Goal: Transaction & Acquisition: Purchase product/service

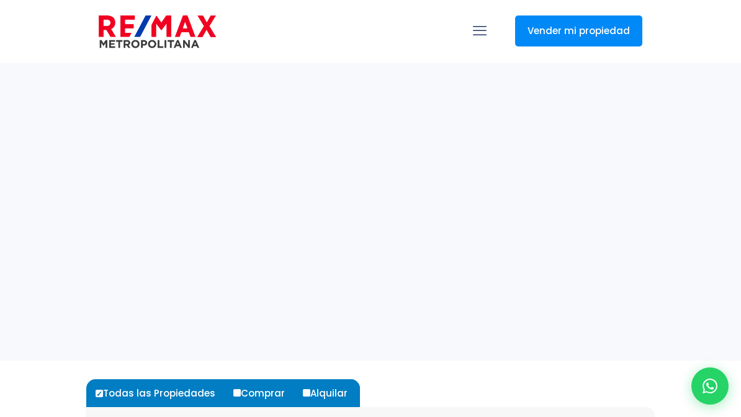
select select
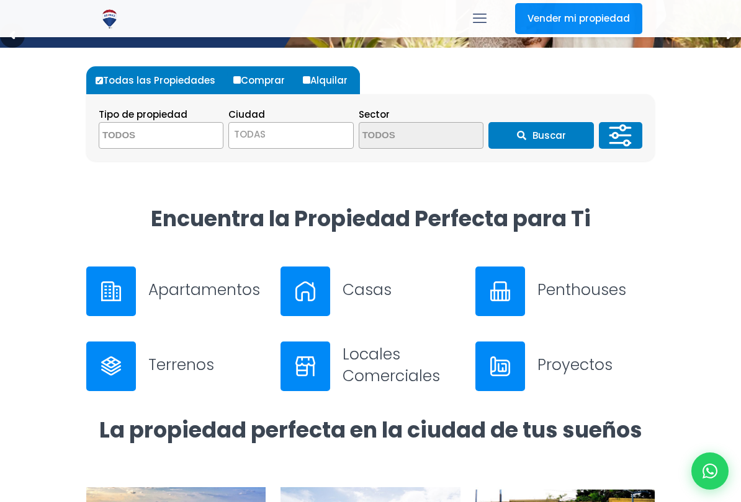
scroll to position [318, 0]
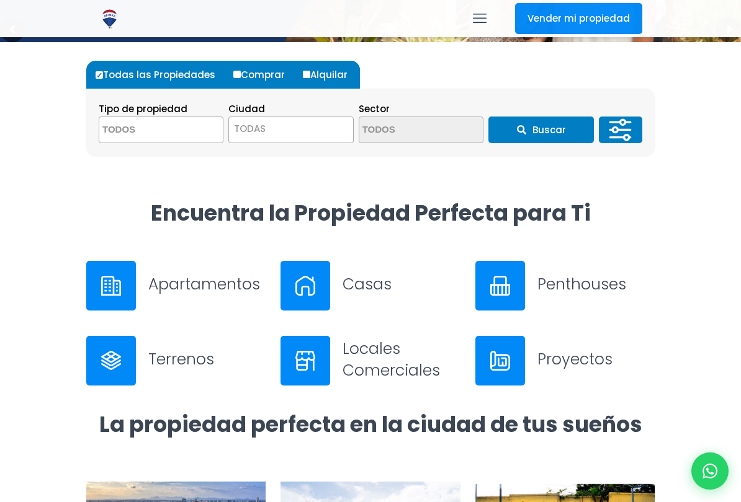
click at [120, 285] on img at bounding box center [111, 286] width 20 height 20
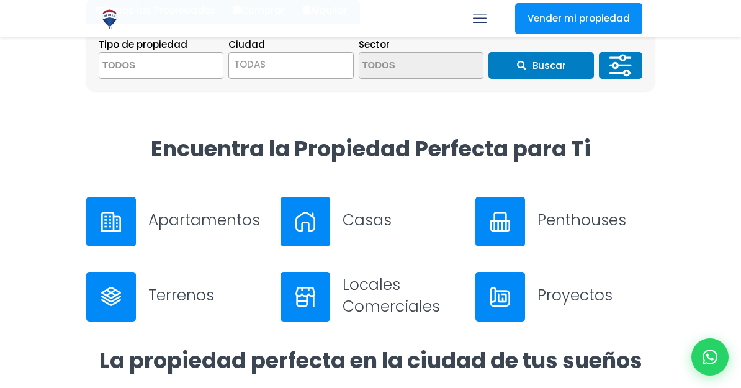
scroll to position [0, 0]
click at [250, 62] on span "TODAS" at bounding box center [250, 64] width 32 height 13
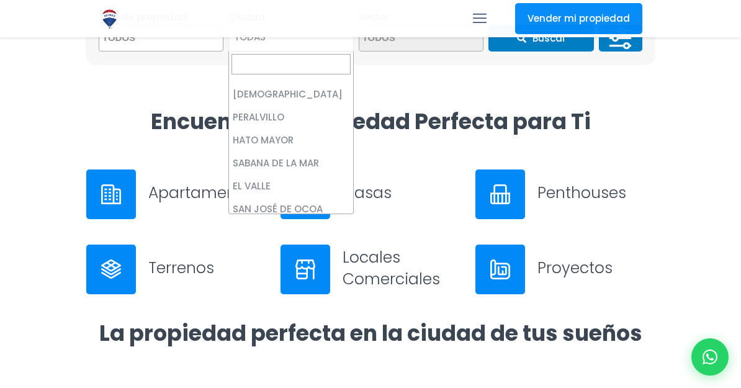
scroll to position [3530, 0]
select select "151"
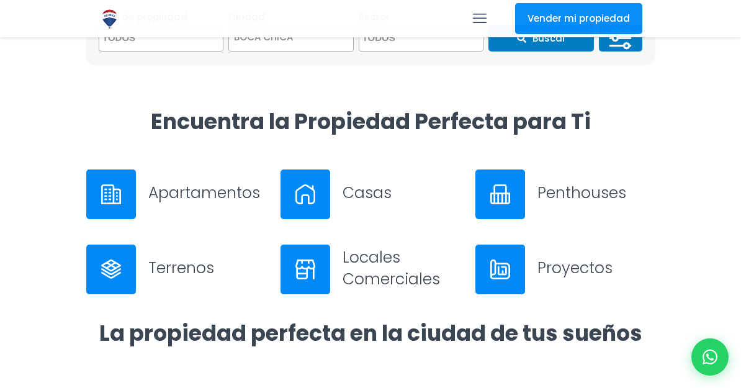
click at [114, 195] on img at bounding box center [111, 194] width 20 height 20
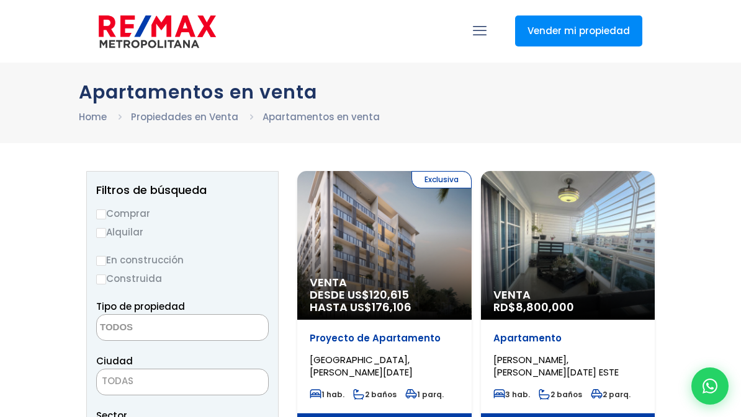
select select
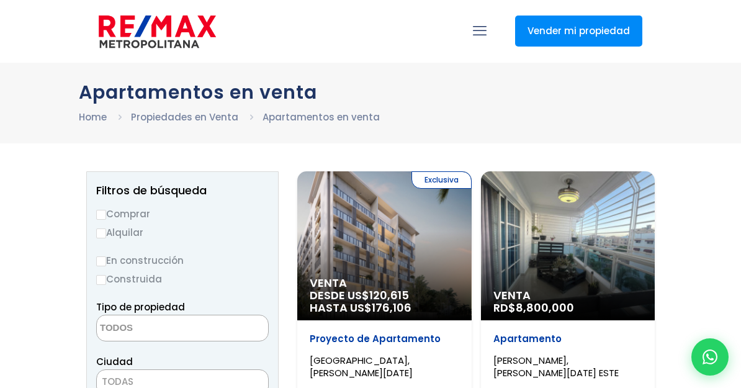
click at [105, 212] on input "Comprar" at bounding box center [101, 215] width 10 height 10
radio input "true"
click at [318, 119] on li "Apartamentos en venta" at bounding box center [320, 117] width 117 height 16
click at [339, 117] on li "Apartamentos en venta" at bounding box center [320, 117] width 117 height 16
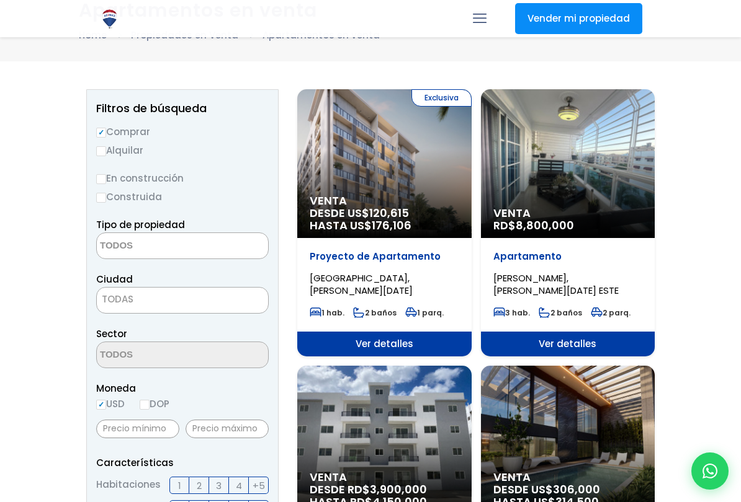
scroll to position [82, 0]
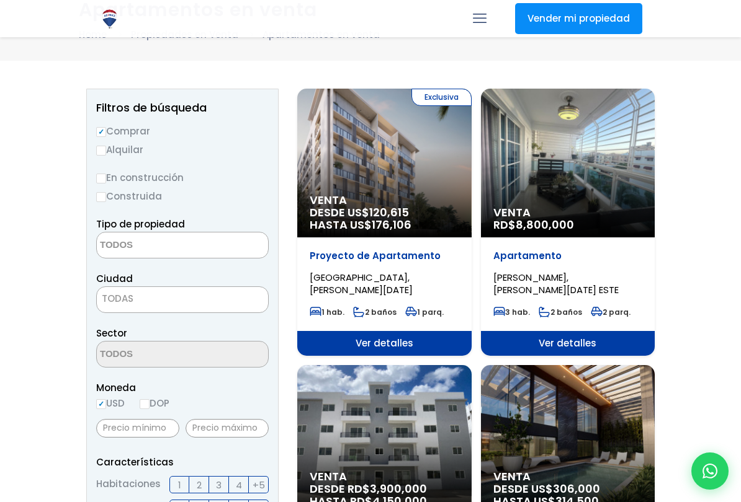
click at [230, 295] on span "TODAS" at bounding box center [182, 298] width 171 height 17
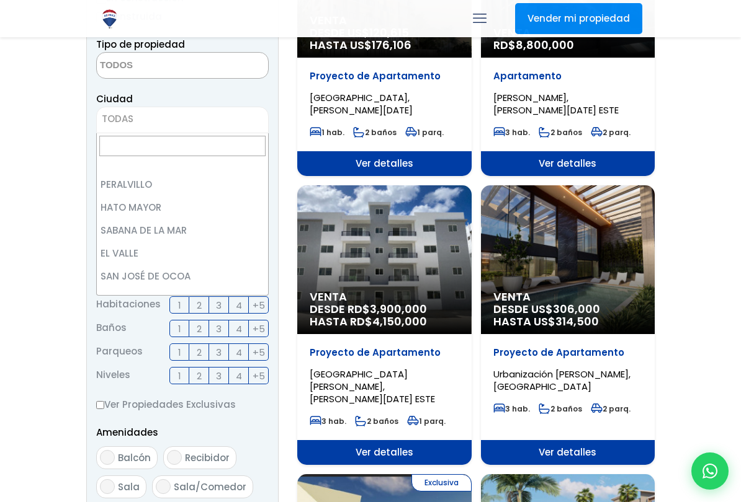
scroll to position [3424, 0]
select select "151"
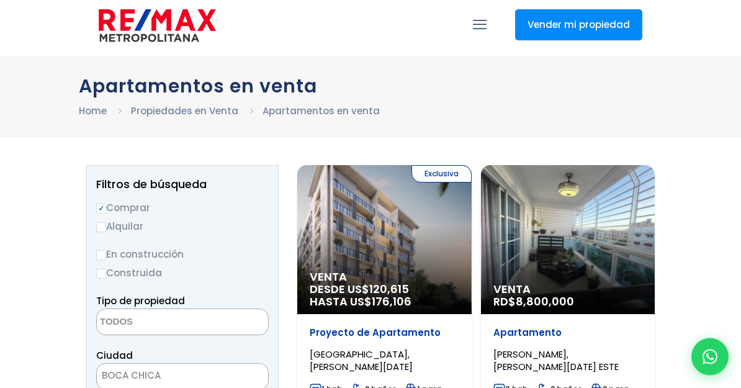
scroll to position [0, 0]
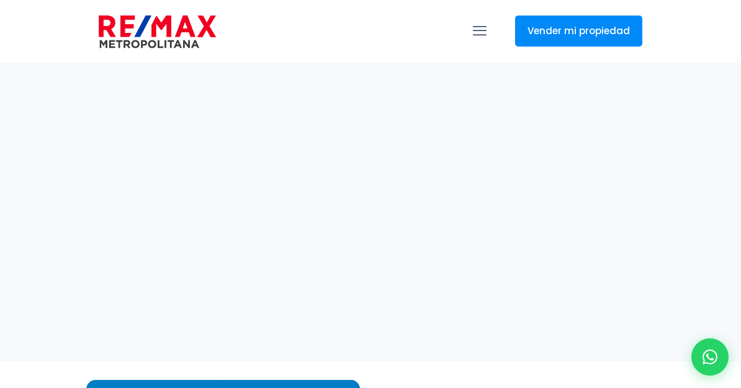
select select
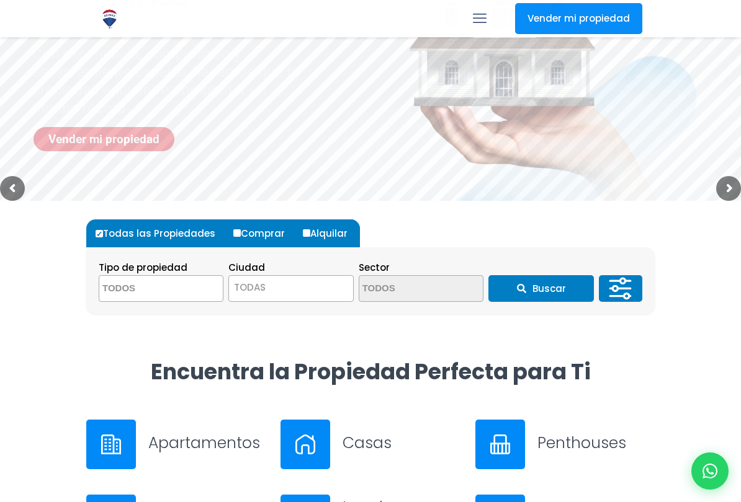
click at [128, 287] on textarea "Search" at bounding box center [159, 289] width 120 height 27
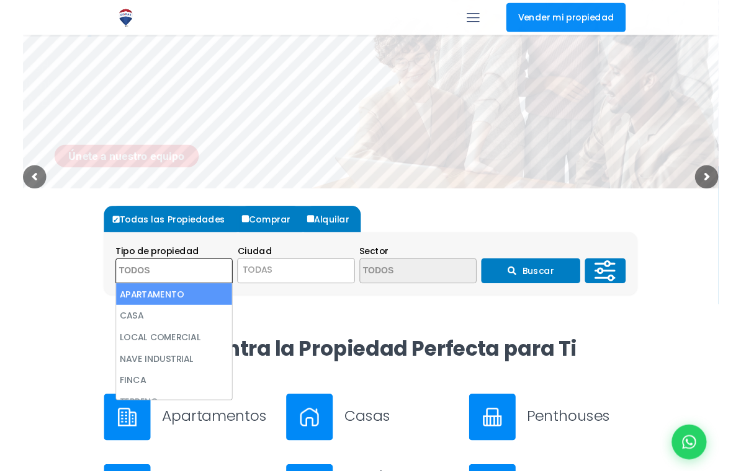
scroll to position [159, 0]
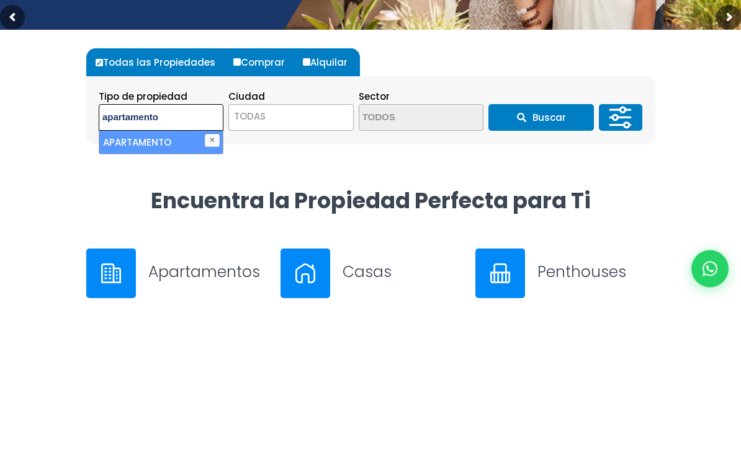
type textarea "apartamento"
click at [252, 282] on span "TODAS" at bounding box center [250, 288] width 32 height 13
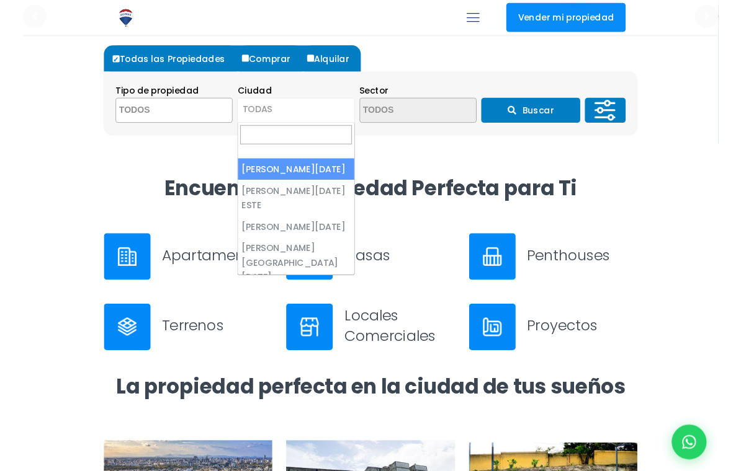
scroll to position [0, 0]
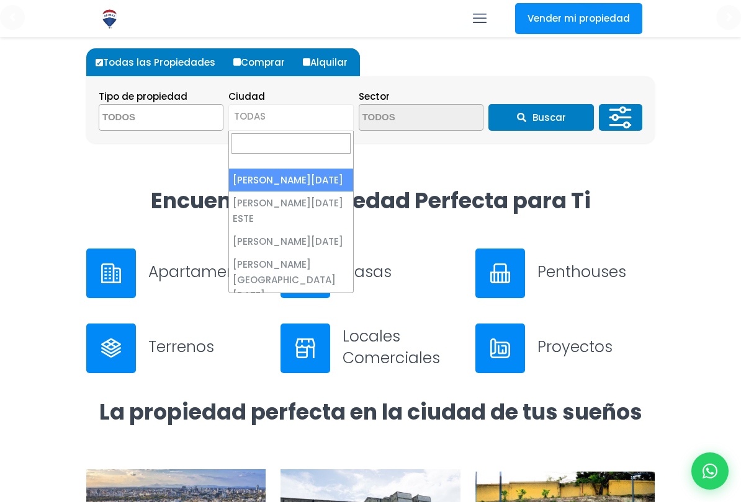
select select "1"
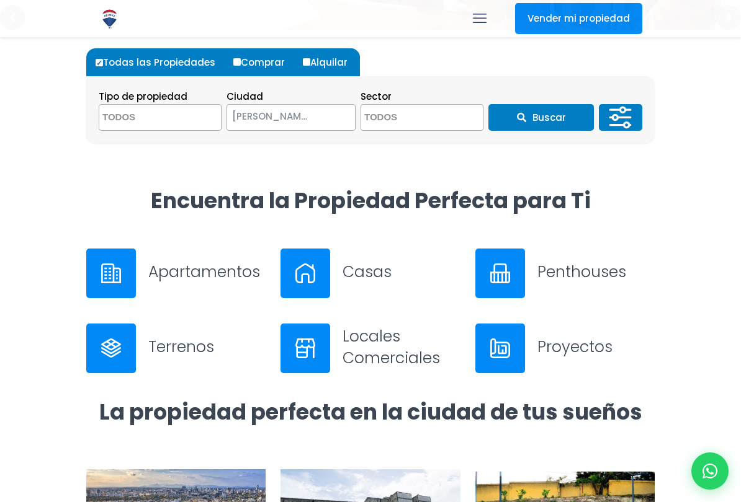
click at [395, 116] on textarea "Search" at bounding box center [421, 118] width 120 height 27
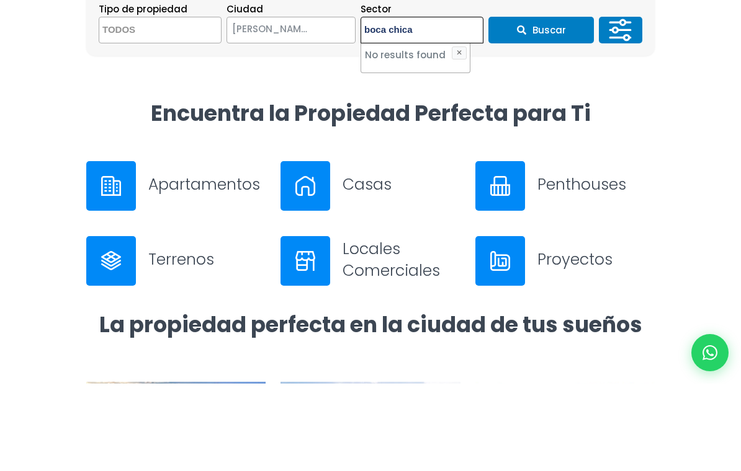
type textarea "boca chica"
click at [543, 104] on button "Buscar" at bounding box center [540, 117] width 105 height 27
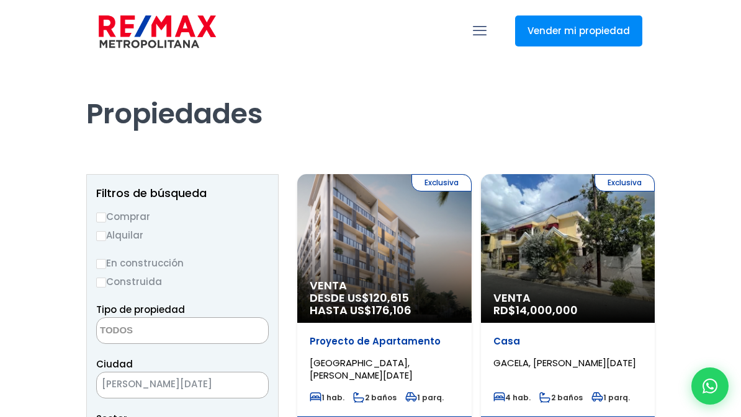
select select
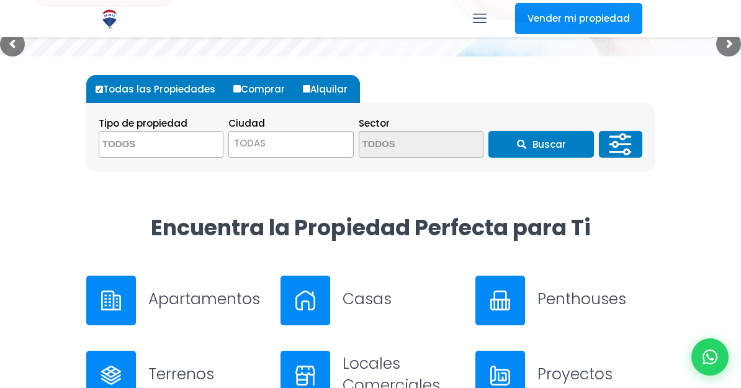
click at [159, 136] on textarea "Search" at bounding box center [159, 145] width 120 height 27
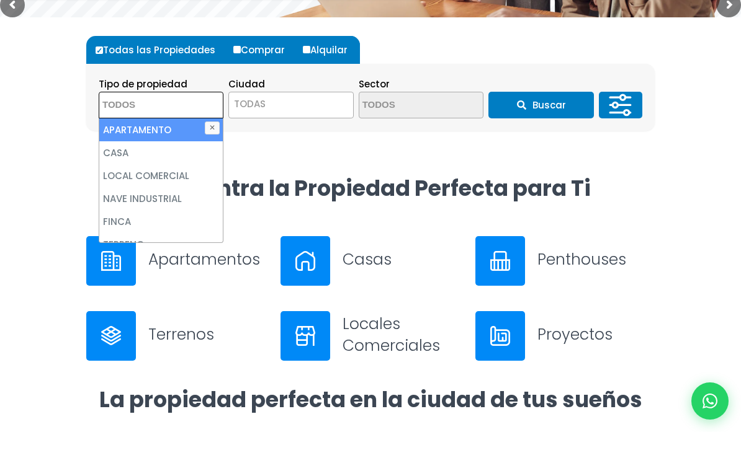
click at [178, 158] on li "APARTAMENTO" at bounding box center [160, 169] width 123 height 23
select select "apartment"
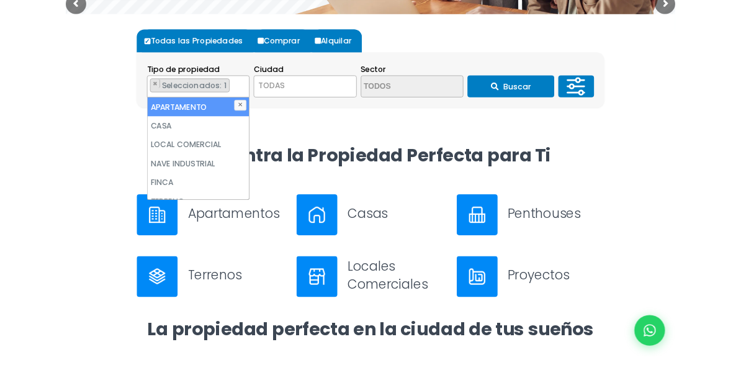
scroll to position [343, 0]
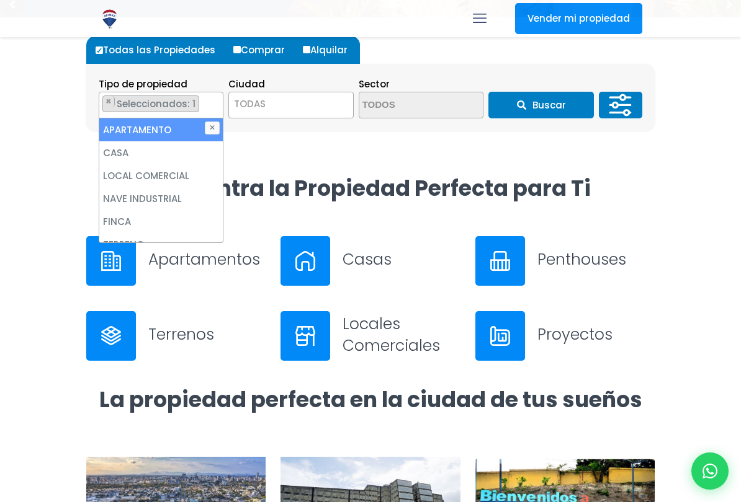
click at [117, 258] on img at bounding box center [111, 261] width 20 height 20
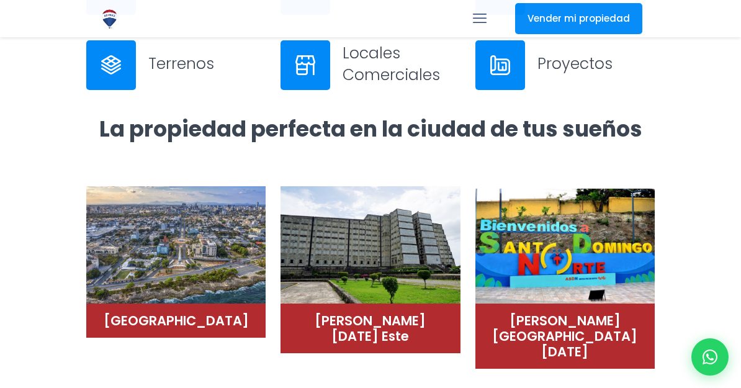
scroll to position [615, 0]
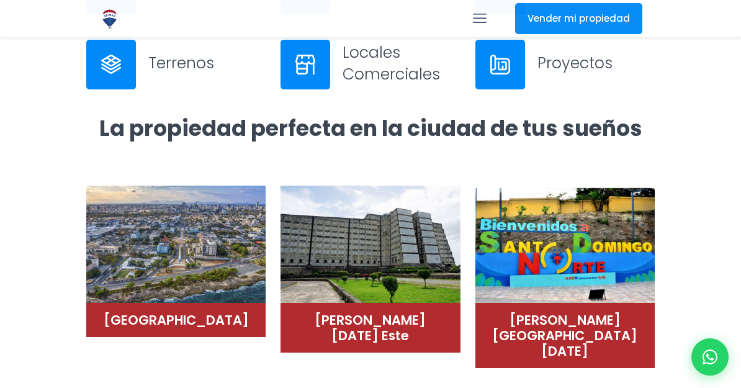
click at [349, 316] on h4 "[PERSON_NAME][DATE] Este" at bounding box center [370, 327] width 154 height 31
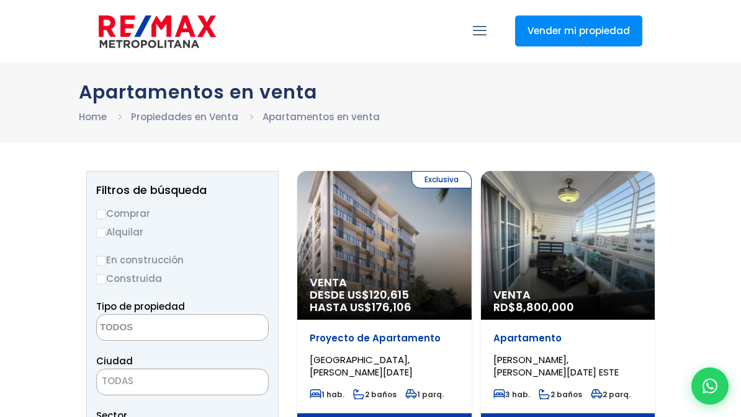
select select
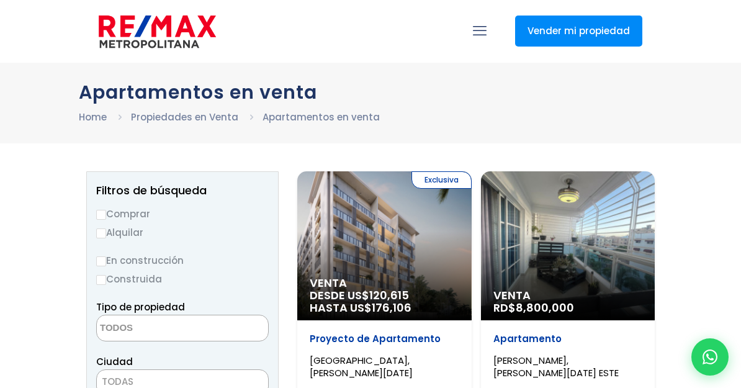
click at [110, 213] on label "Comprar" at bounding box center [182, 214] width 172 height 16
click at [106, 213] on input "Comprar" at bounding box center [101, 215] width 10 height 10
radio input "true"
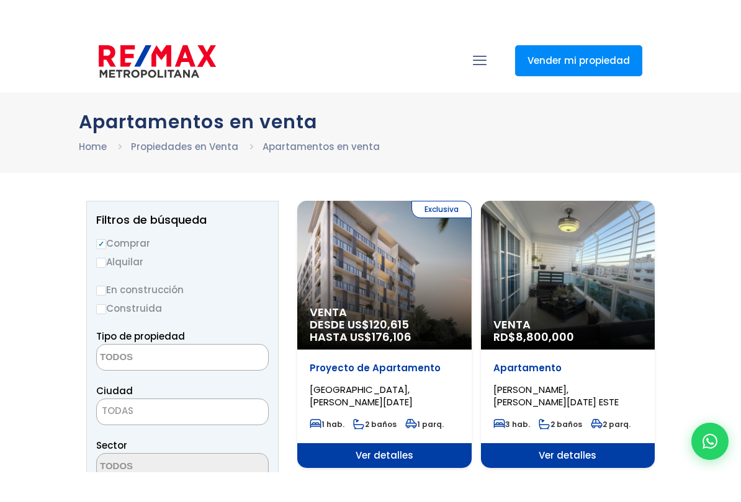
scroll to position [17, 0]
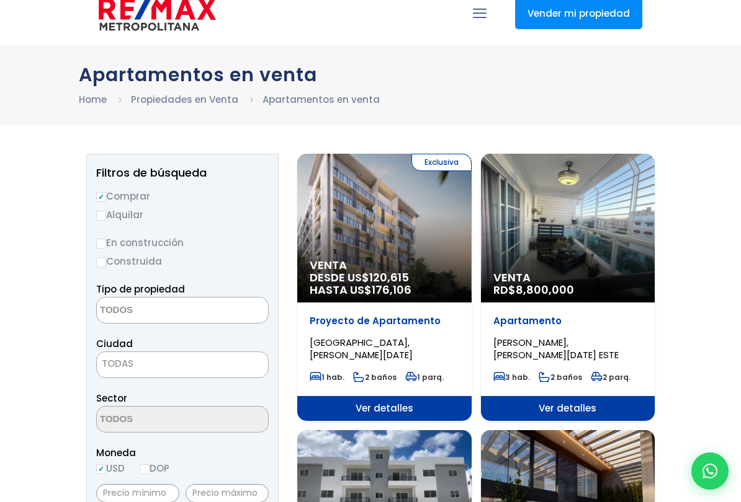
click at [210, 306] on textarea "Search" at bounding box center [157, 311] width 120 height 27
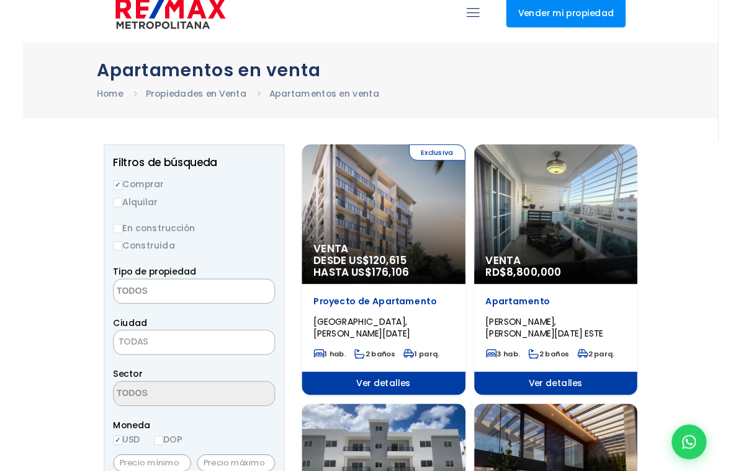
scroll to position [17, 0]
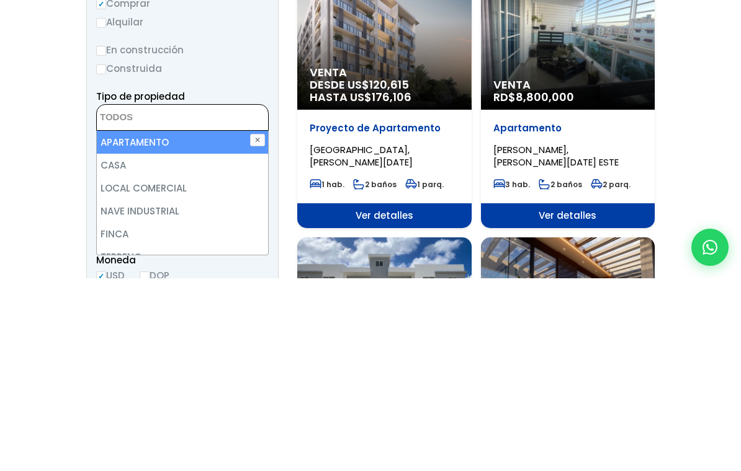
click at [187, 324] on li "APARTAMENTO" at bounding box center [182, 335] width 171 height 23
select select "apartment"
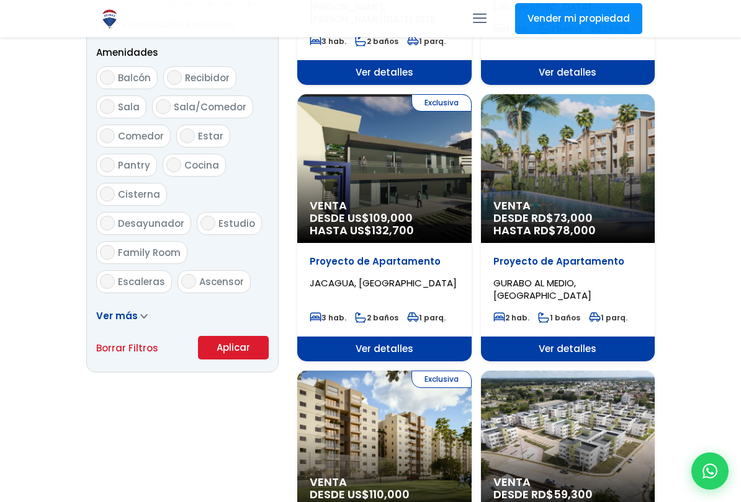
scroll to position [645, 0]
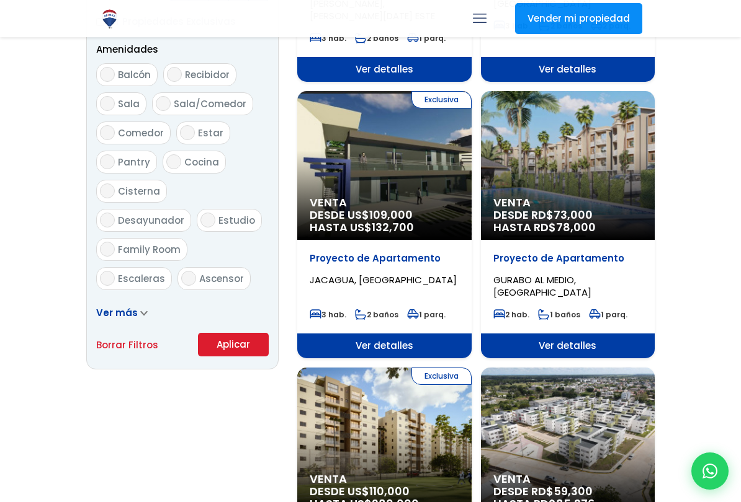
click at [143, 307] on span at bounding box center [143, 312] width 7 height 13
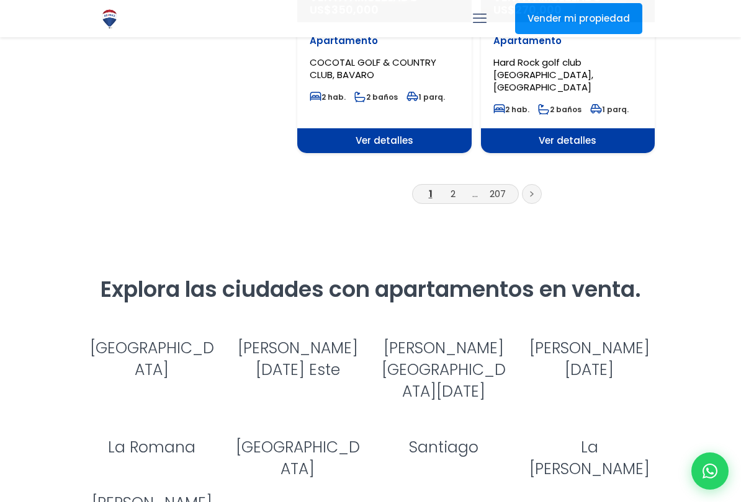
scroll to position [2317, 0]
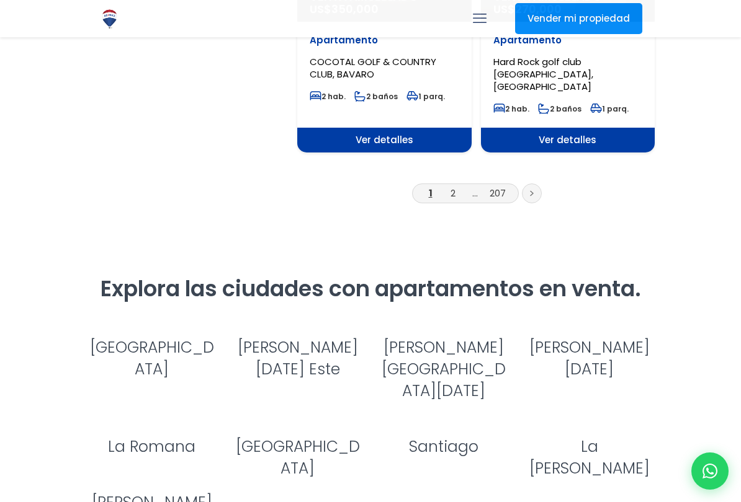
click at [300, 337] on link "[PERSON_NAME][DATE] Este" at bounding box center [298, 358] width 120 height 43
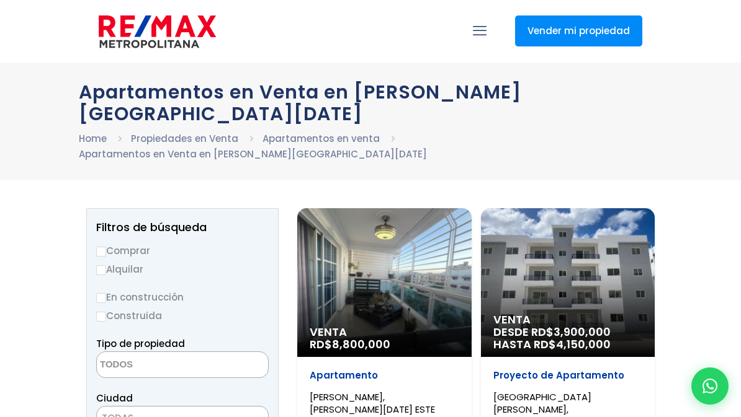
select select
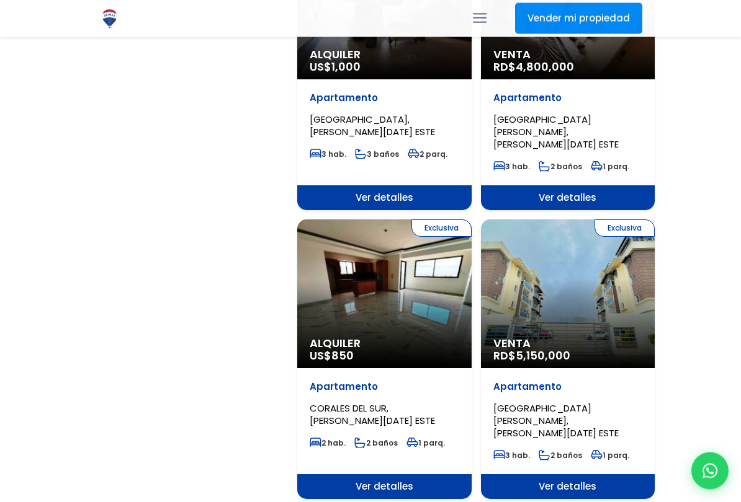
scroll to position [2001, 0]
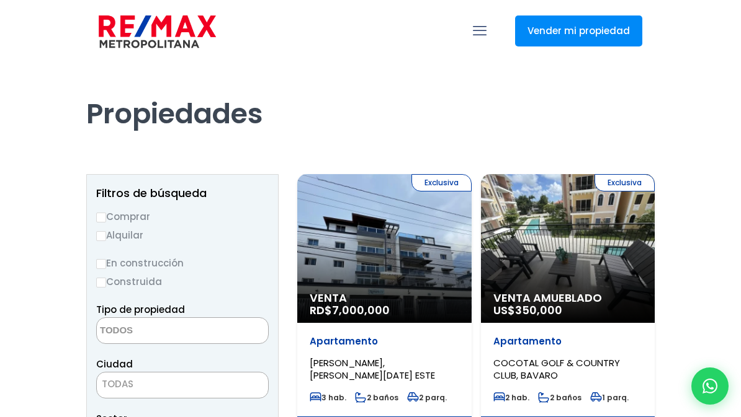
select select
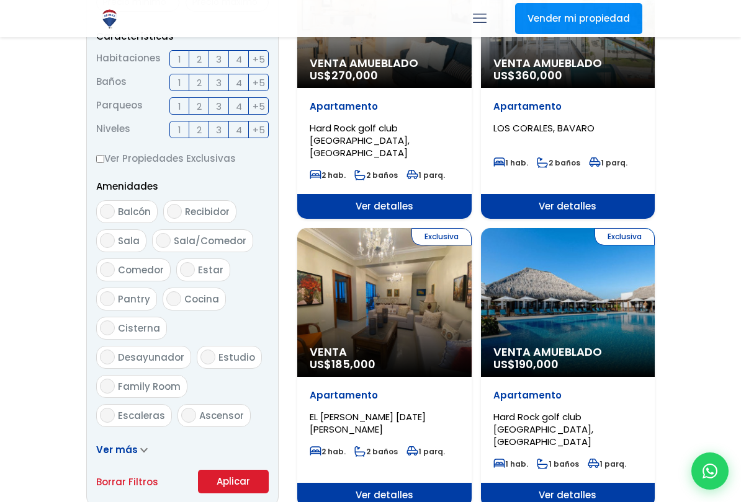
scroll to position [513, 0]
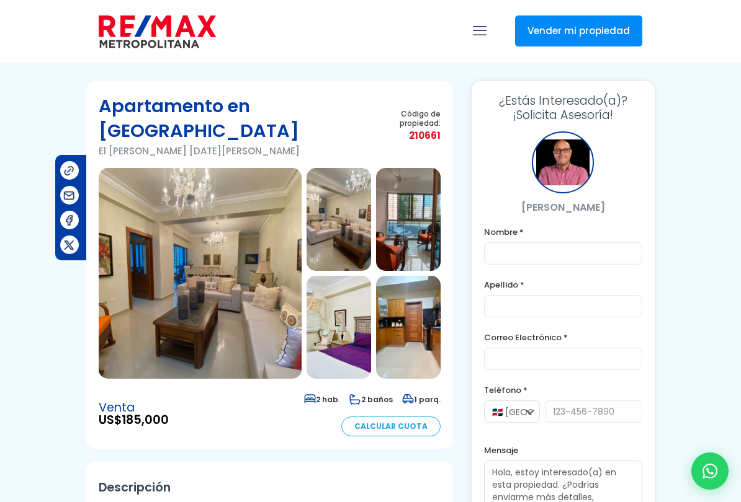
click at [396, 309] on img at bounding box center [408, 327] width 65 height 103
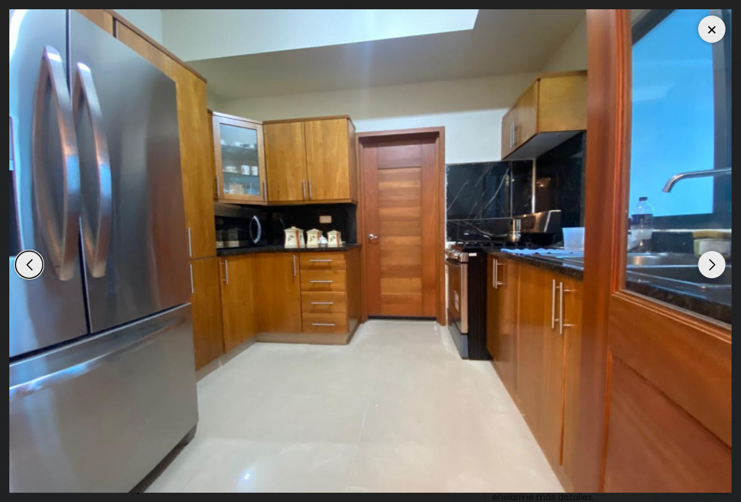
click at [708, 271] on div "Next slide" at bounding box center [711, 264] width 27 height 27
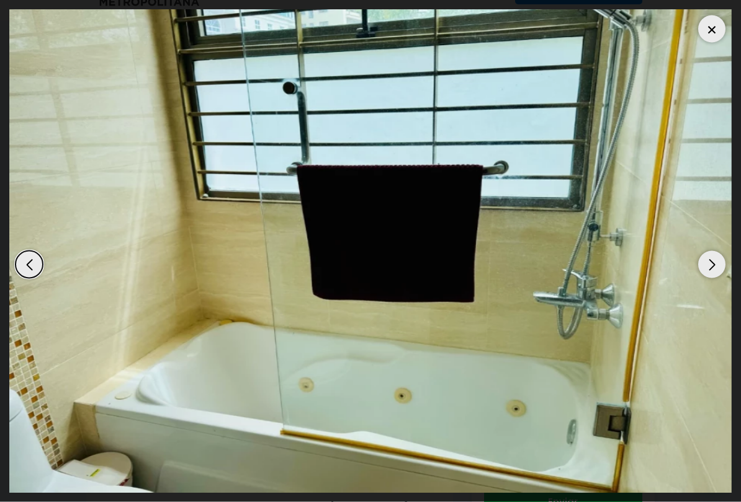
scroll to position [43, 0]
click at [699, 270] on div "Next slide" at bounding box center [711, 264] width 27 height 27
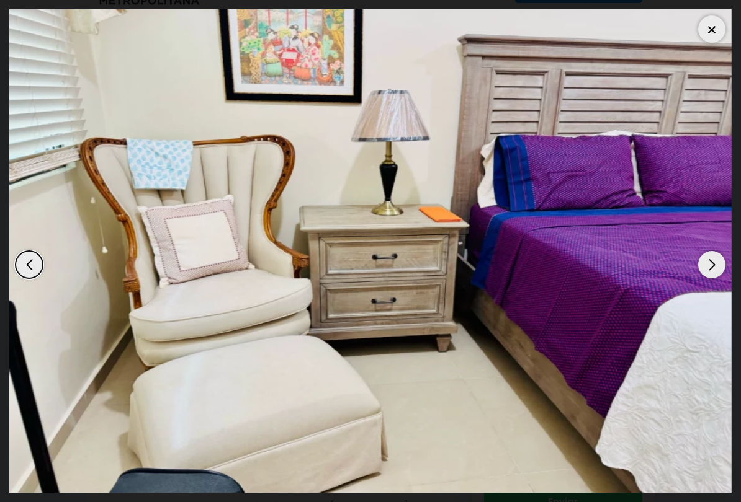
click at [713, 265] on div "Next slide" at bounding box center [711, 264] width 27 height 27
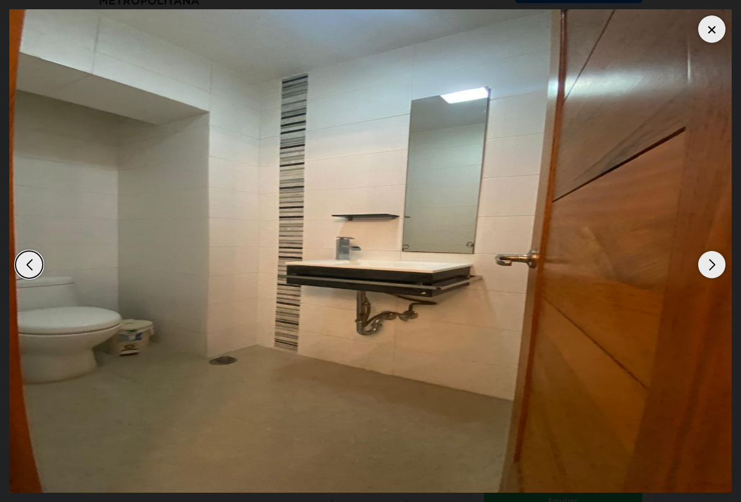
click at [708, 266] on div "Next slide" at bounding box center [711, 264] width 27 height 27
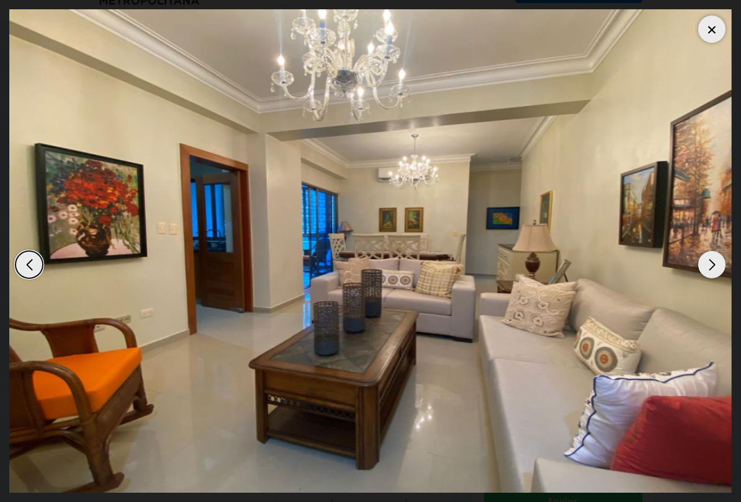
click at [707, 265] on div "Next slide" at bounding box center [711, 264] width 27 height 27
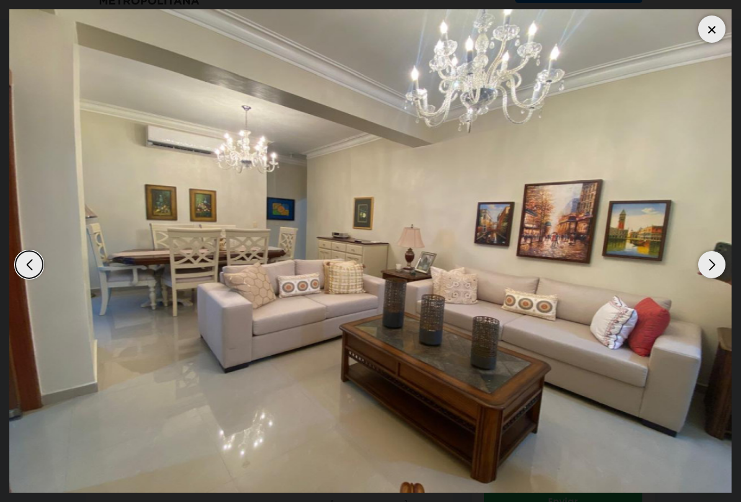
click at [703, 264] on div "Next slide" at bounding box center [711, 264] width 27 height 27
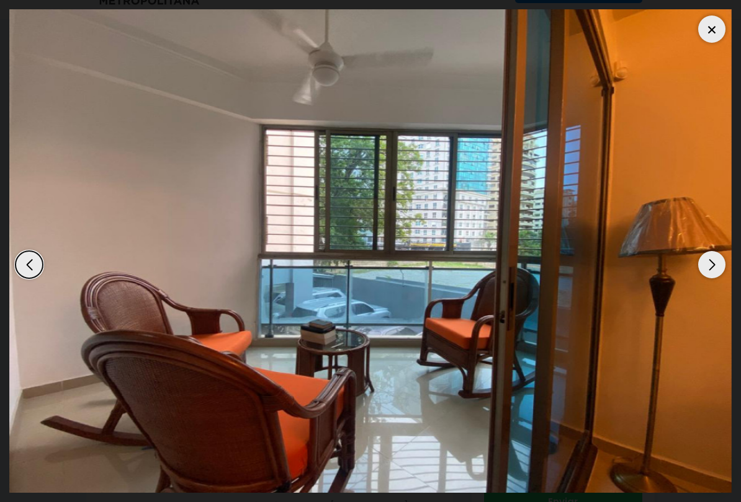
click at [710, 265] on div "Next slide" at bounding box center [711, 264] width 27 height 27
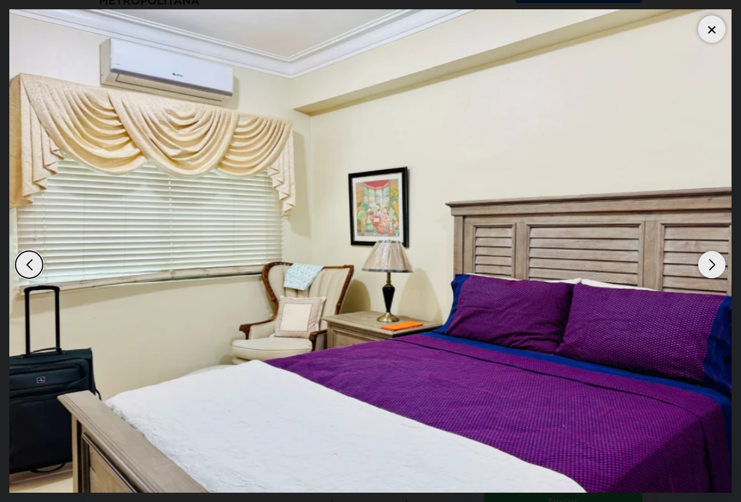
click at [711, 266] on div "Next slide" at bounding box center [711, 264] width 27 height 27
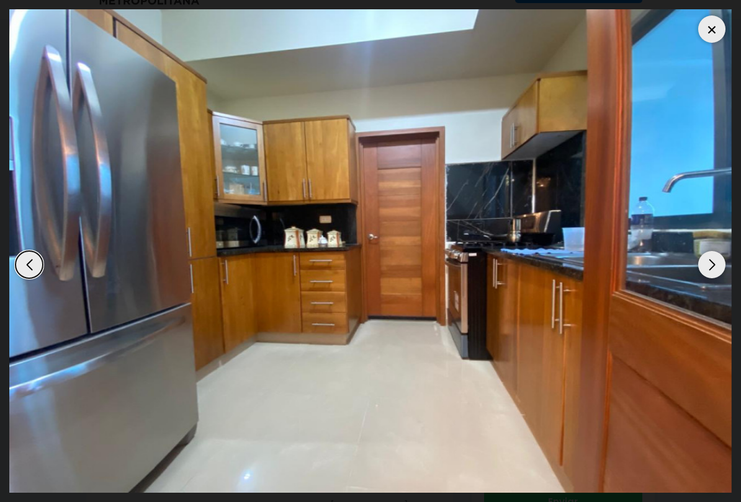
click at [706, 255] on div "Next slide" at bounding box center [711, 264] width 27 height 27
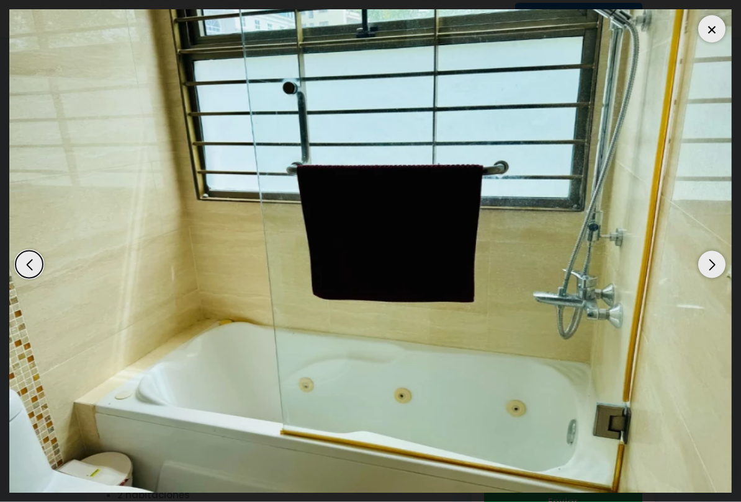
scroll to position [149, 0]
click at [707, 264] on div "Next slide" at bounding box center [711, 264] width 27 height 27
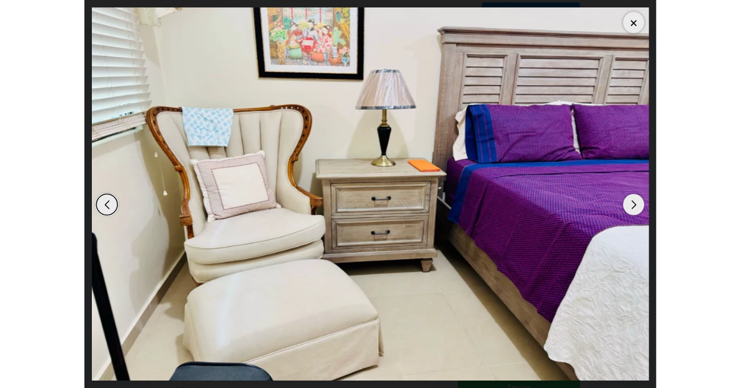
scroll to position [214, 0]
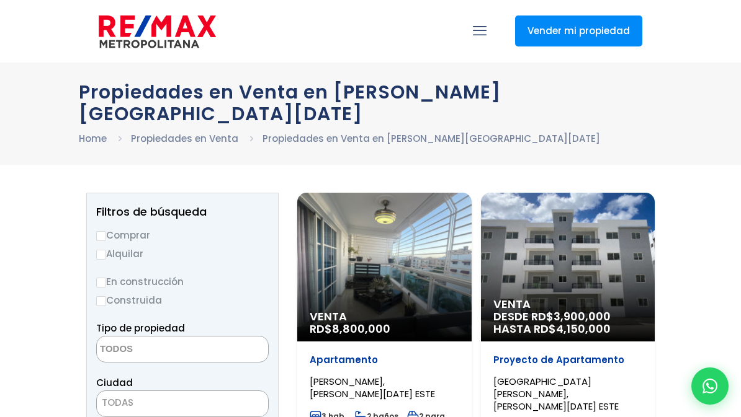
select select
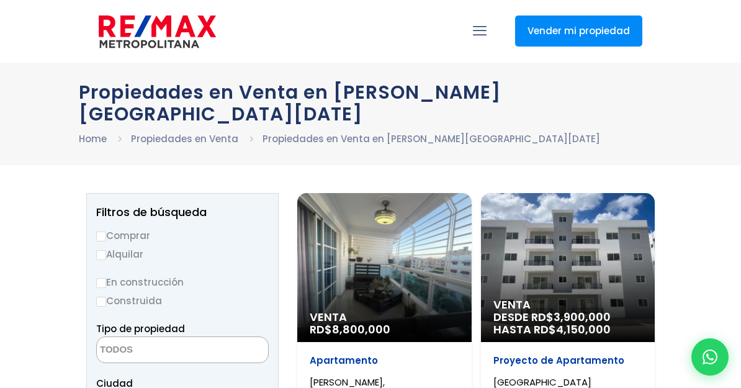
click at [105, 231] on input "Comprar" at bounding box center [101, 236] width 10 height 10
radio input "true"
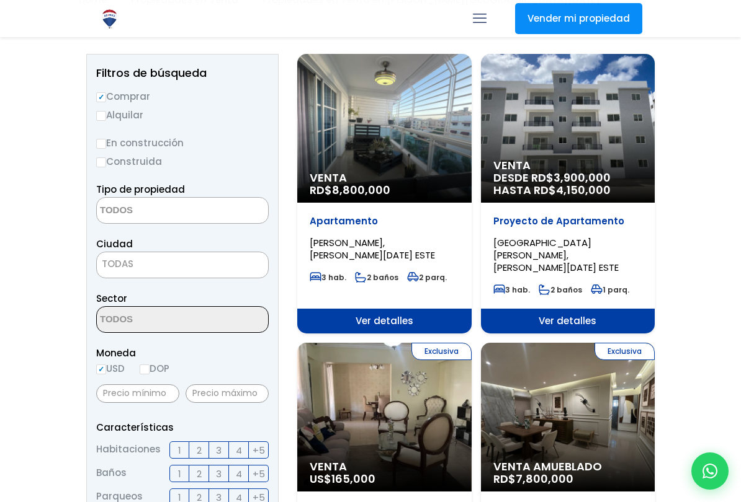
scroll to position [141, 0]
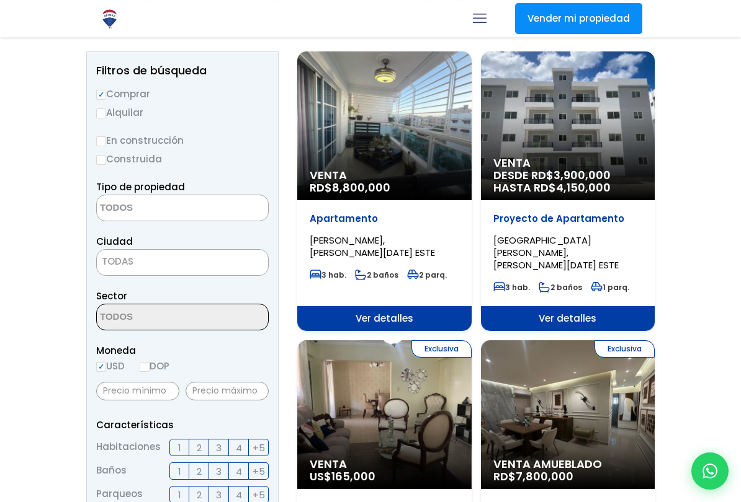
click at [166, 253] on span "TODAS" at bounding box center [182, 261] width 171 height 17
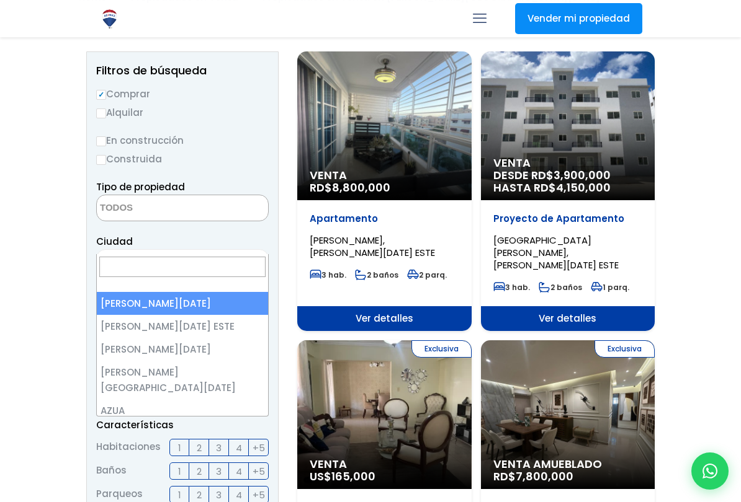
select select "1"
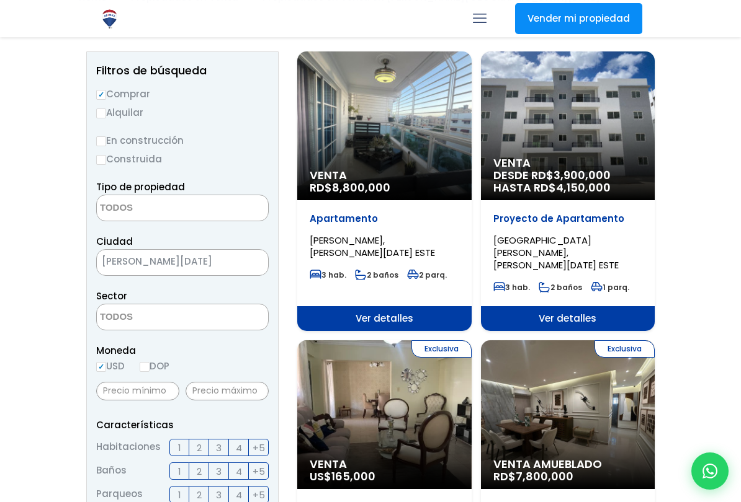
click at [210, 305] on textarea "Search" at bounding box center [157, 318] width 120 height 27
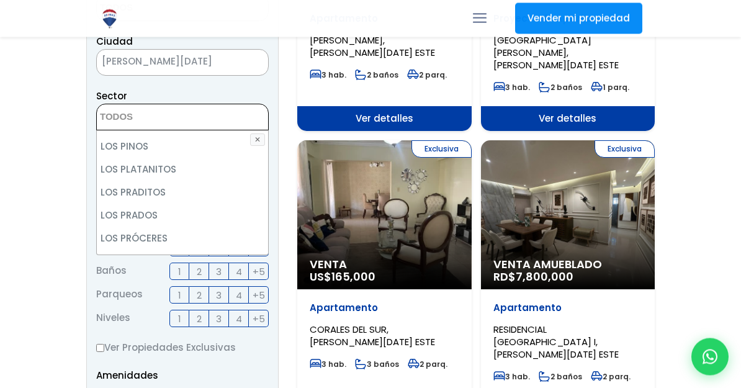
scroll to position [328, 0]
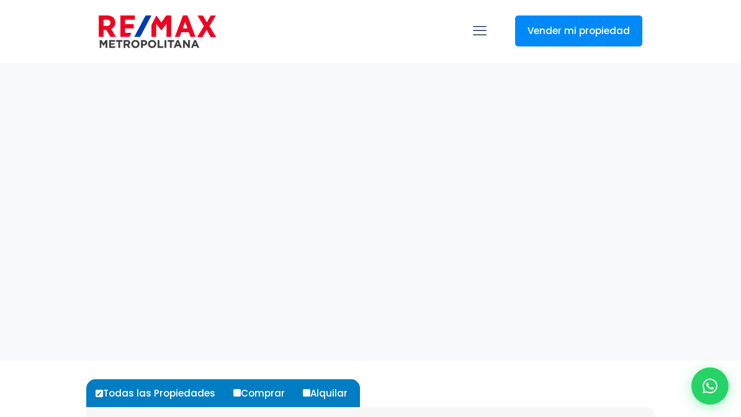
select select
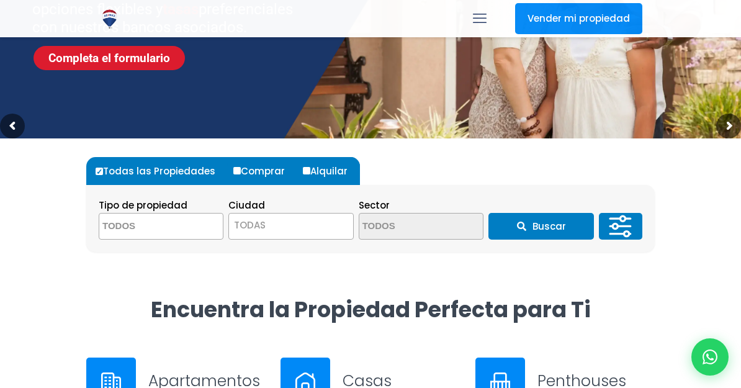
scroll to position [220, 0]
